Goal: Task Accomplishment & Management: Manage account settings

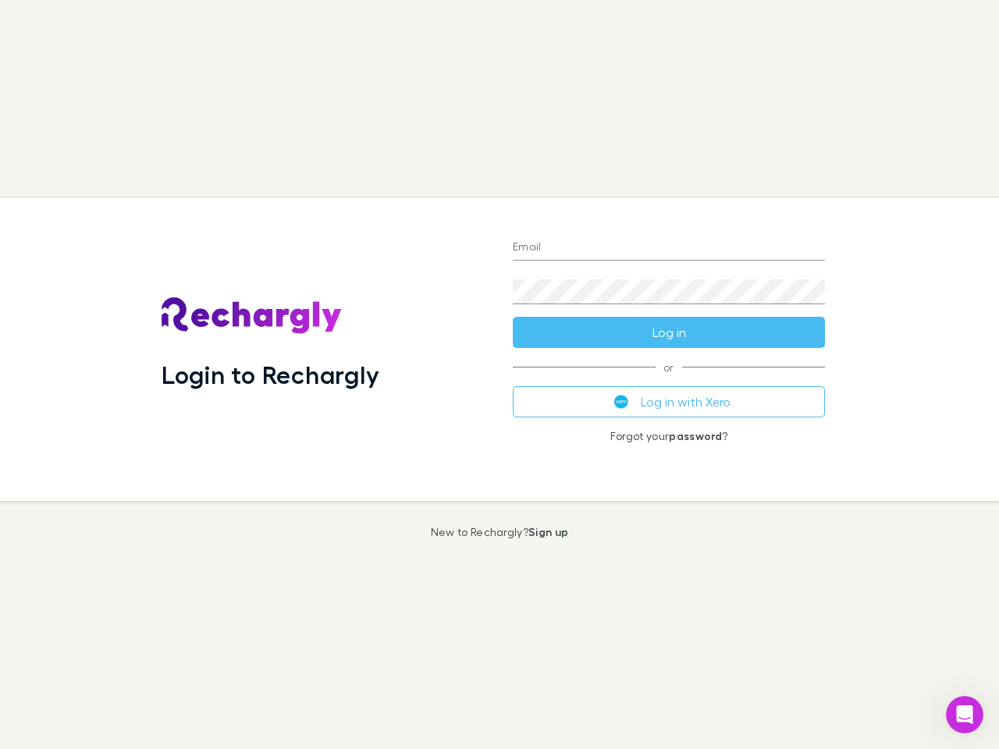
click at [499, 375] on div "Login to Rechargly" at bounding box center [324, 349] width 351 height 303
click at [669, 248] on input "Email" at bounding box center [669, 248] width 312 height 25
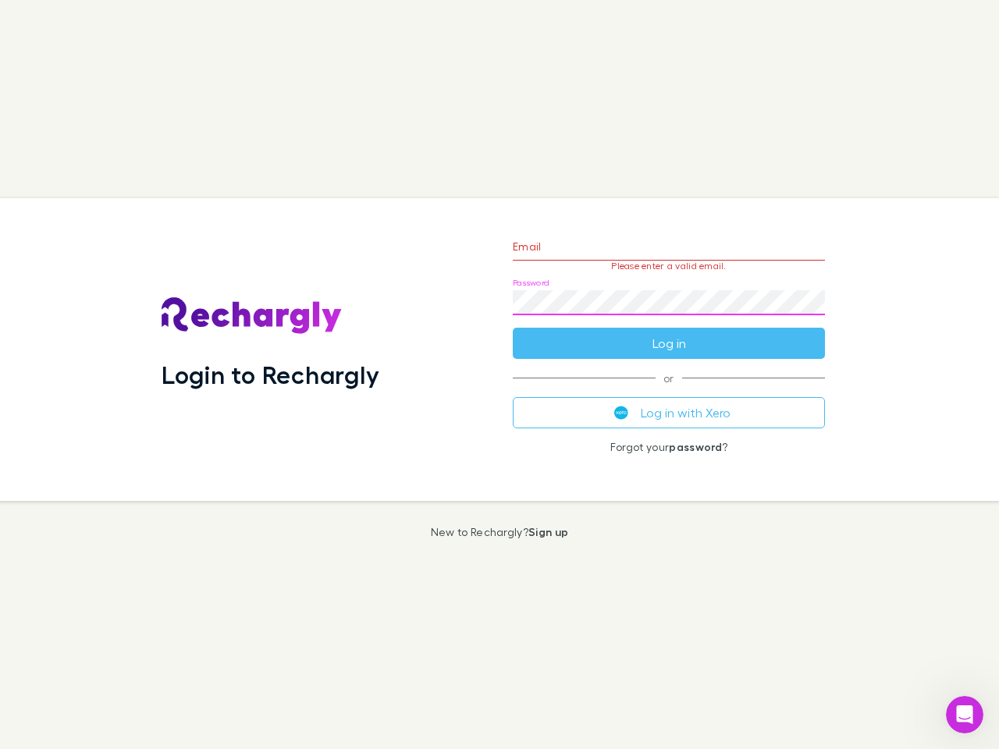
click at [669, 332] on form "Email Please enter a valid email. Password Log in" at bounding box center [669, 291] width 312 height 136
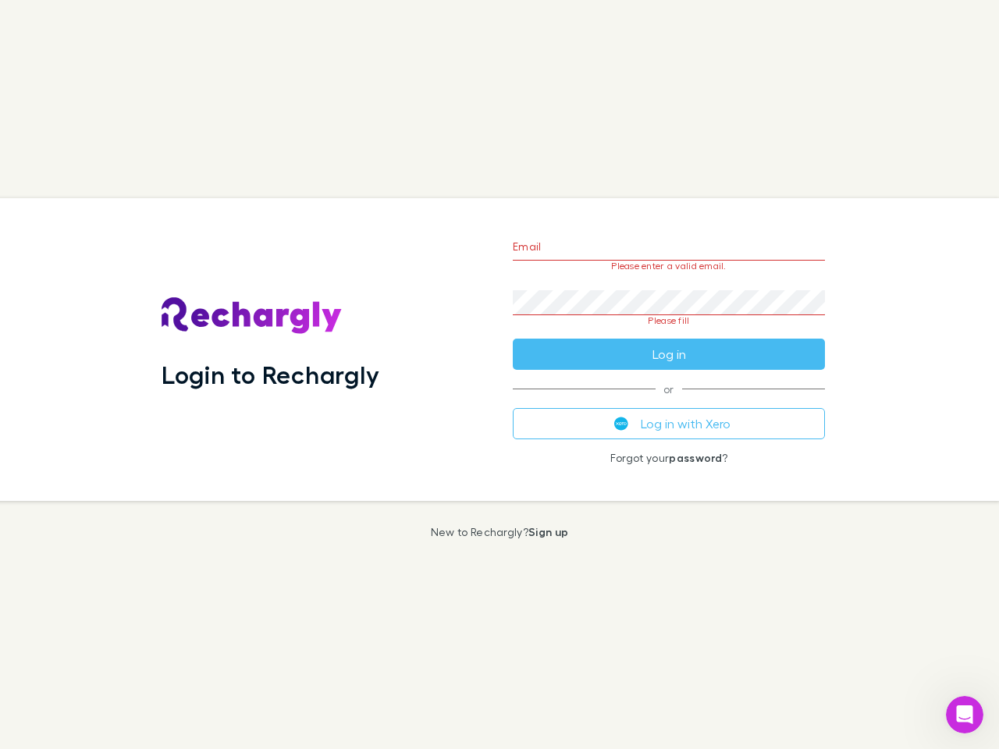
click at [669, 402] on div "Email Please enter a valid email. Password Please fill Log in or Log in with Xe…" at bounding box center [668, 349] width 337 height 303
click at [964, 715] on icon "Open Intercom Messenger" at bounding box center [965, 715] width 26 height 26
